Goal: Information Seeking & Learning: Learn about a topic

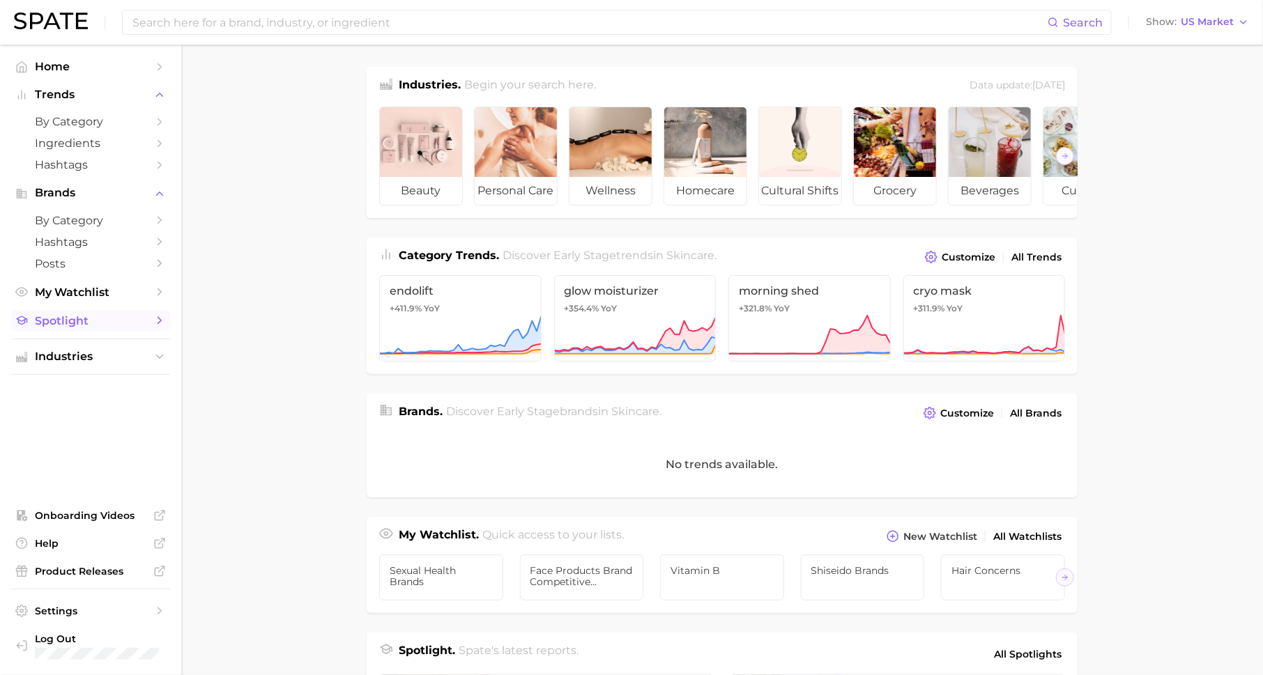
click at [89, 316] on span "Spotlight" at bounding box center [91, 320] width 112 height 13
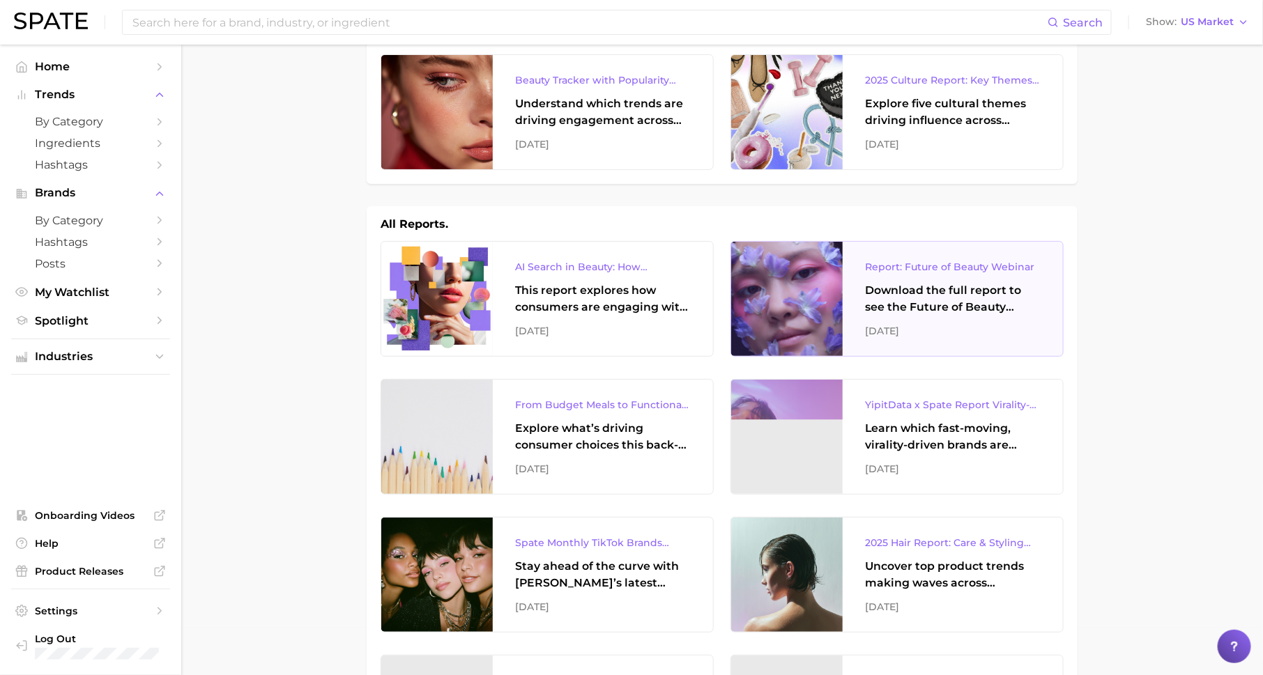
scroll to position [49, 0]
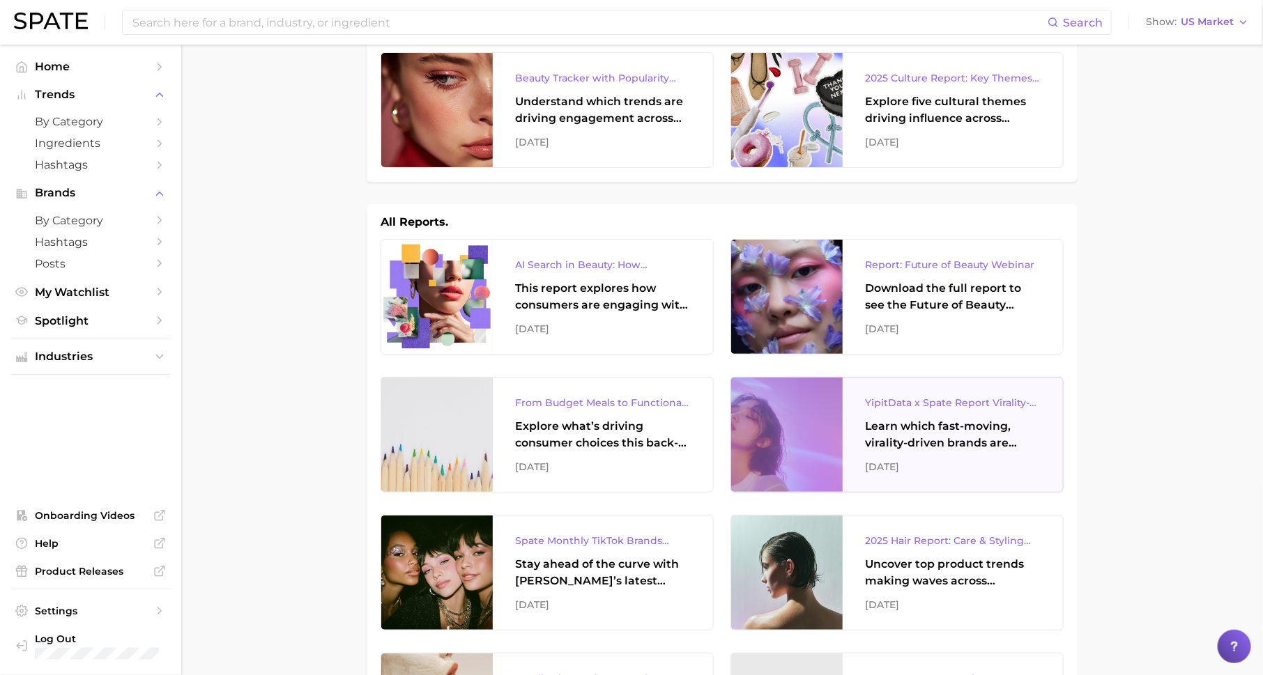
click at [911, 442] on div "Learn which fast-moving, virality-driven brands are leading the pack, the risks…" at bounding box center [953, 434] width 176 height 33
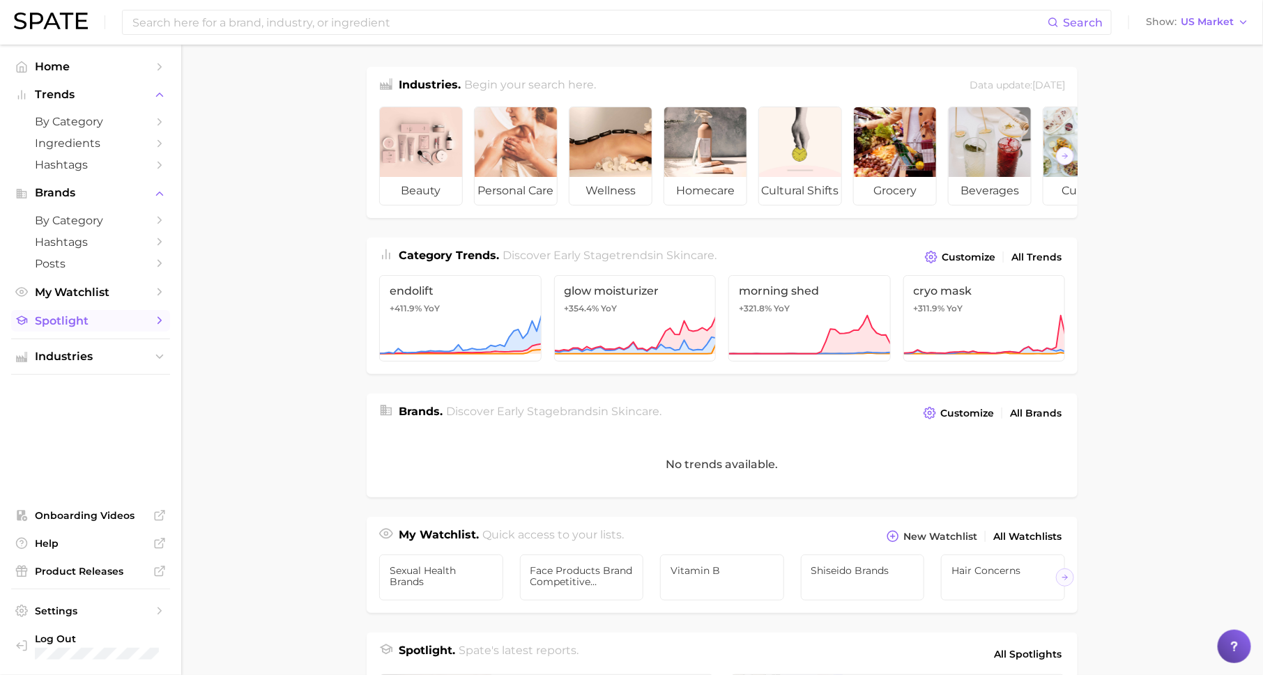
click at [115, 316] on span "Spotlight" at bounding box center [91, 320] width 112 height 13
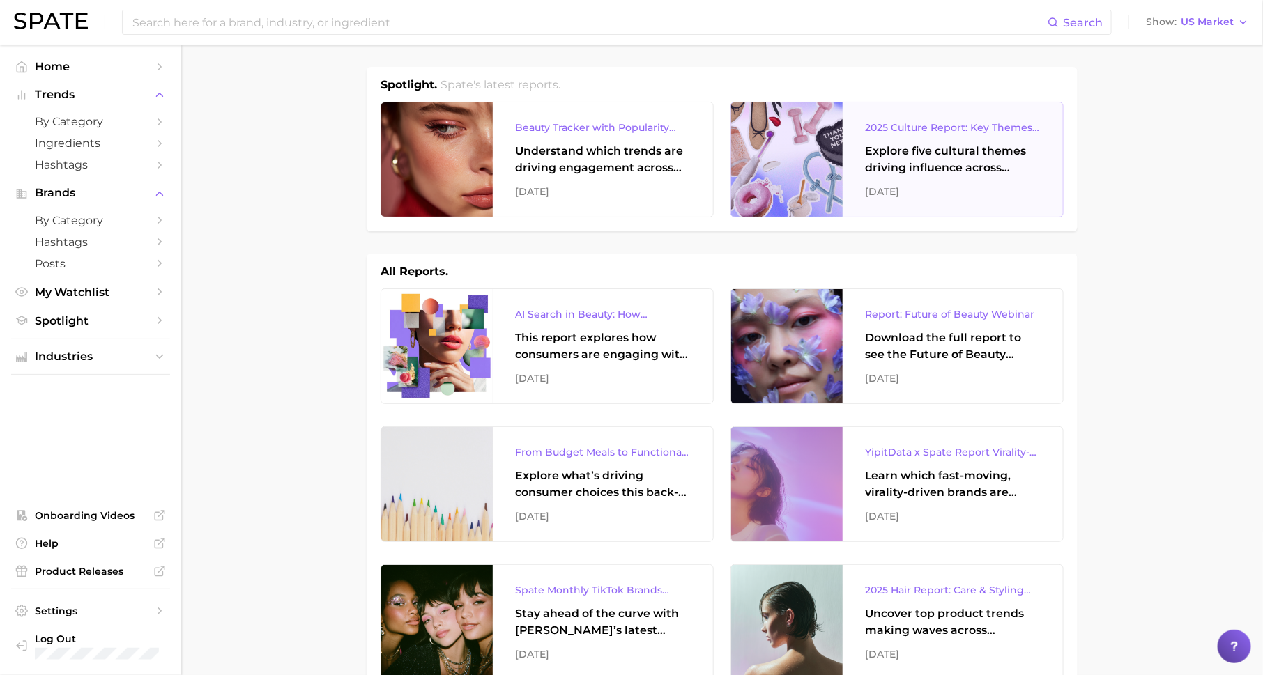
click at [909, 193] on div "[DATE]" at bounding box center [953, 191] width 176 height 17
